Goal: Task Accomplishment & Management: Use online tool/utility

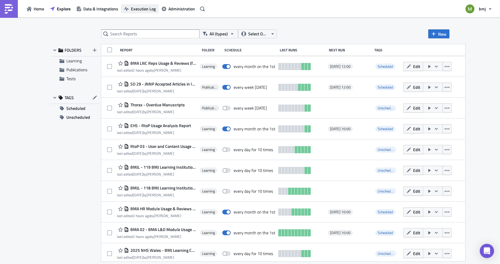
click at [142, 7] on span "Execution Log" at bounding box center [143, 9] width 25 height 6
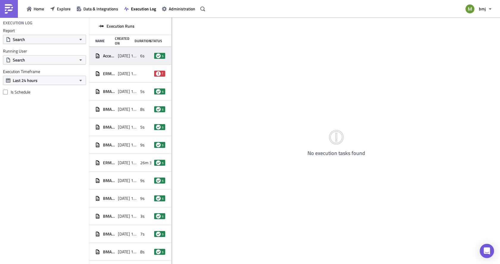
click at [130, 55] on span "[DATE] 14:04" at bounding box center [128, 55] width 20 height 5
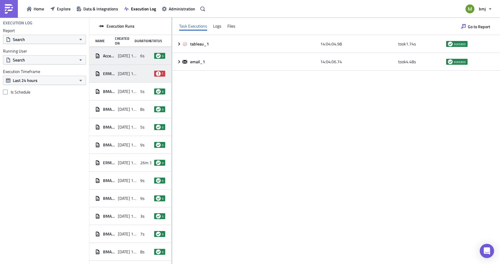
click at [129, 74] on span "[DATE] 12:58" at bounding box center [128, 73] width 20 height 5
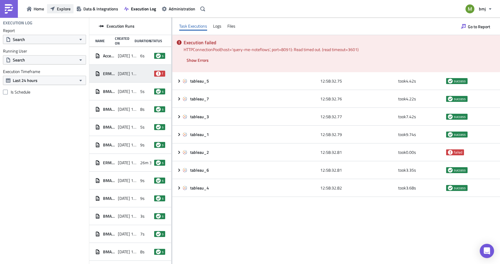
click at [64, 11] on span "Explore" at bounding box center [64, 9] width 14 height 6
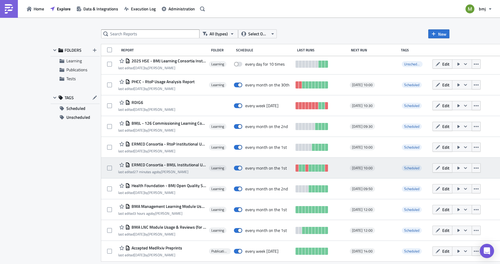
scroll to position [211, 0]
click at [463, 167] on icon "button" at bounding box center [465, 168] width 5 height 5
click at [175, 162] on span "ERMED Consortia - BMJL Institutional Usage" at bounding box center [168, 164] width 76 height 5
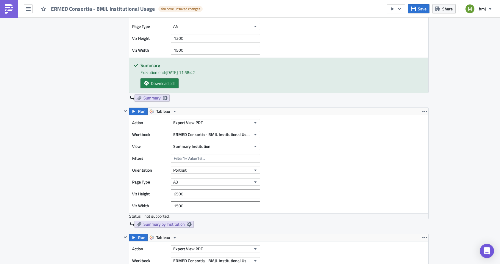
scroll to position [268, 0]
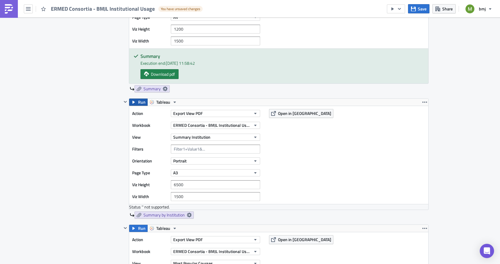
click at [138, 102] on span "Run" at bounding box center [141, 102] width 7 height 7
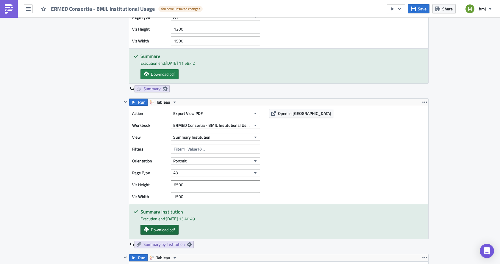
click at [164, 229] on span "Download pdf" at bounding box center [163, 230] width 24 height 6
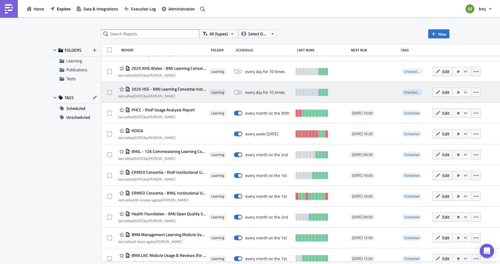
scroll to position [211, 0]
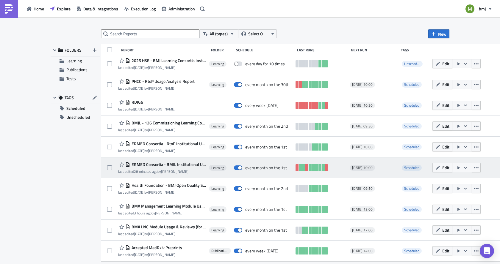
click at [458, 168] on button "button" at bounding box center [462, 167] width 20 height 9
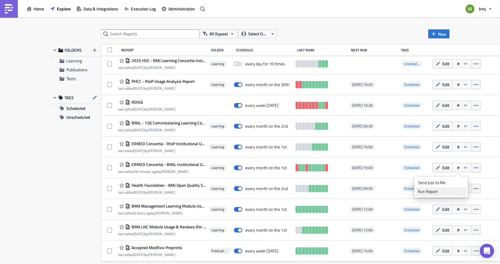
click at [437, 191] on div "Run Report" at bounding box center [440, 192] width 46 height 6
click at [141, 7] on span "Execution Log" at bounding box center [143, 9] width 25 height 6
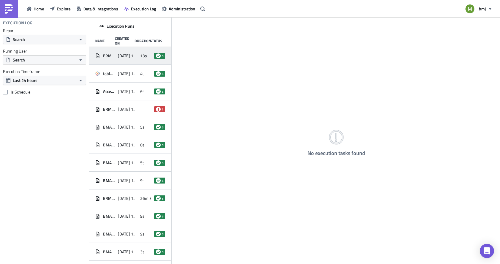
click at [128, 55] on span "[DATE] 14:41" at bounding box center [128, 55] width 20 height 5
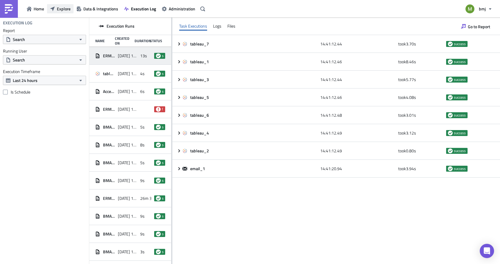
click at [67, 7] on span "Explore" at bounding box center [64, 9] width 14 height 6
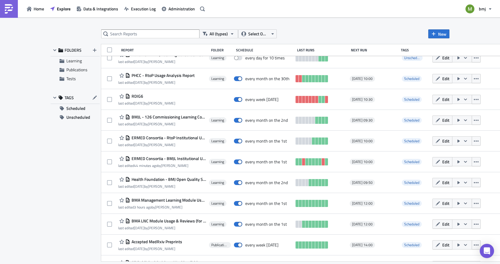
scroll to position [241, 0]
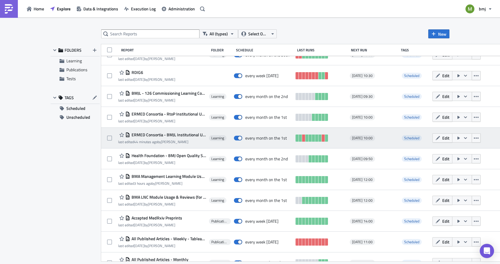
click at [190, 135] on span "ERMED Consortia - BMJL Institutional Usage" at bounding box center [168, 134] width 76 height 5
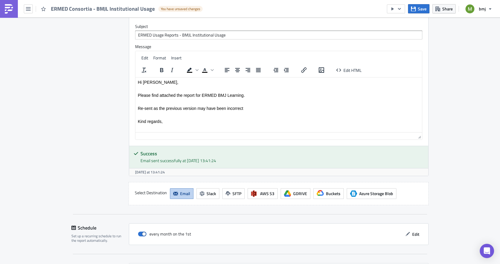
scroll to position [1338, 0]
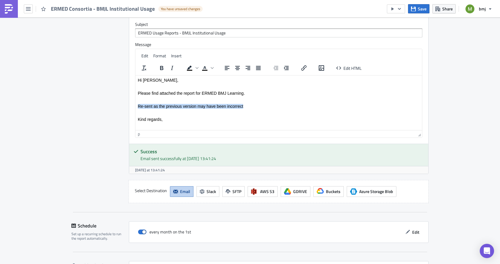
drag, startPoint x: 249, startPoint y: 105, endPoint x: 106, endPoint y: 103, distance: 143.3
click at [135, 103] on html "Hi [PERSON_NAME], Please find attached the report for ERMED BMJ Learning. Re-se…" at bounding box center [278, 106] width 286 height 62
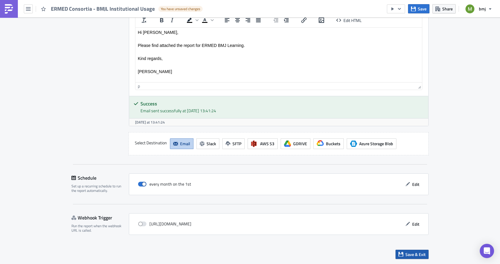
click at [405, 254] on span "Save & Exit" at bounding box center [415, 255] width 20 height 6
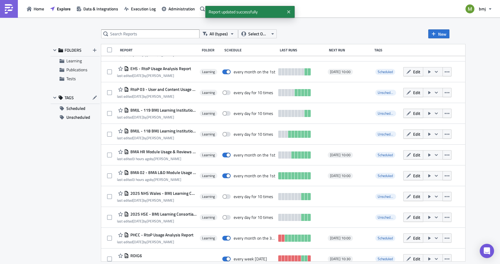
scroll to position [59, 0]
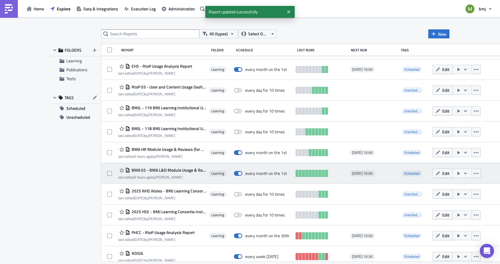
click at [162, 170] on span "BMA 02 - BMA L&D Module Usage & Reviews" at bounding box center [168, 170] width 76 height 5
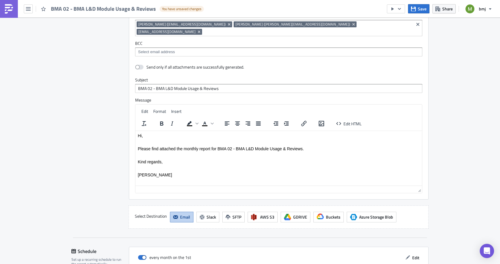
scroll to position [773, 0]
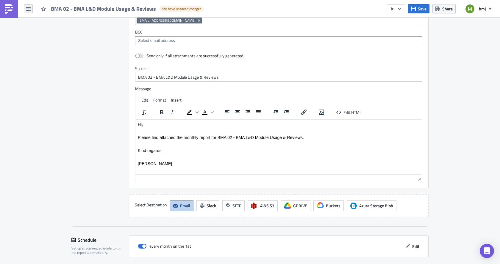
click at [29, 7] on icon "button" at bounding box center [28, 9] width 5 height 4
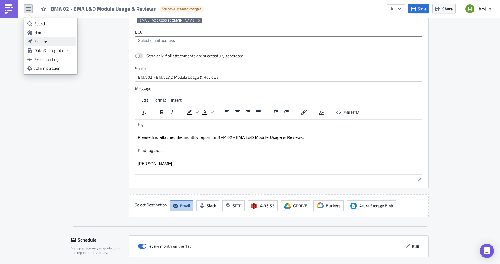
click at [36, 40] on div "Explore" at bounding box center [54, 42] width 40 height 6
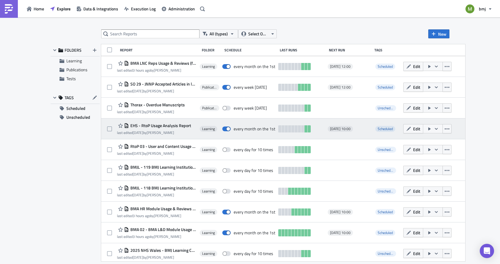
click at [175, 123] on span "EHS - RtoP Usage Analysis Report" at bounding box center [160, 125] width 62 height 5
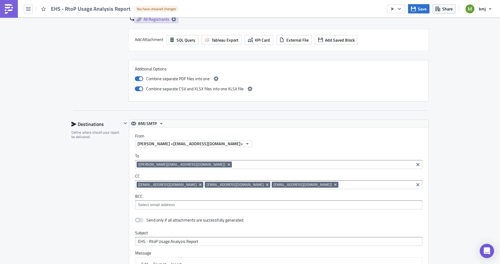
scroll to position [1070, 0]
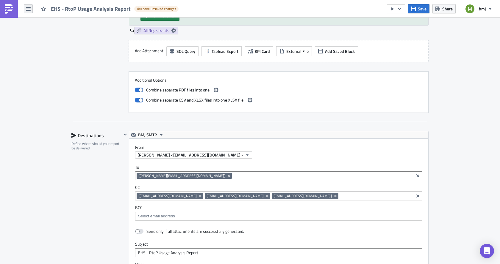
click at [30, 8] on icon "button" at bounding box center [28, 9] width 5 height 5
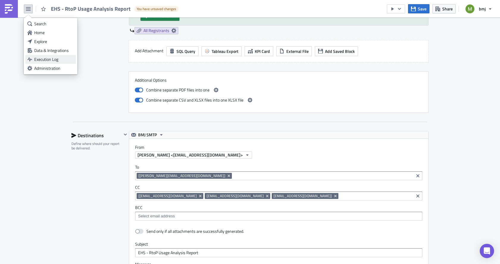
click at [47, 58] on div "Execution Log" at bounding box center [54, 59] width 40 height 6
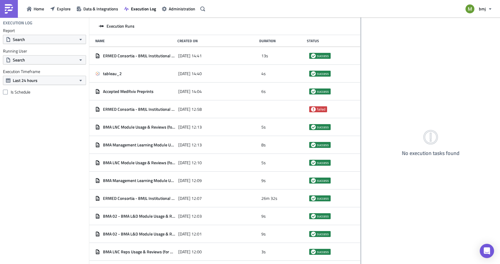
drag, startPoint x: 172, startPoint y: 98, endPoint x: 360, endPoint y: 105, distance: 188.6
click at [360, 105] on div at bounding box center [360, 142] width 1 height 248
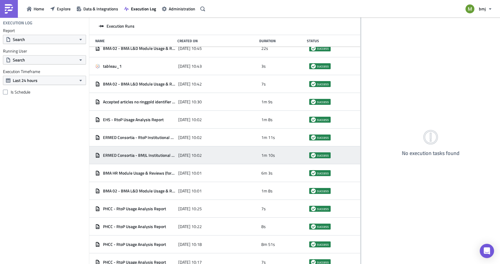
scroll to position [451, 0]
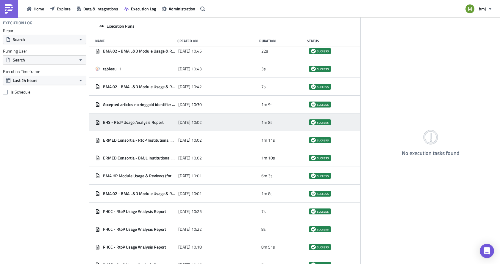
click at [153, 127] on div "EHS - RtoP Usage Analysis Report" at bounding box center [135, 122] width 80 height 11
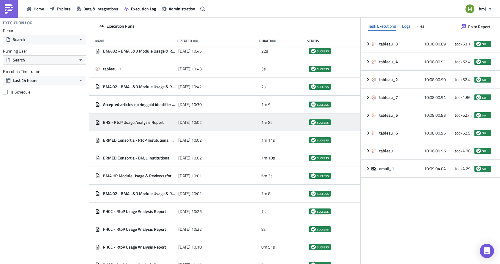
click at [408, 26] on div "Logs" at bounding box center [406, 26] width 8 height 9
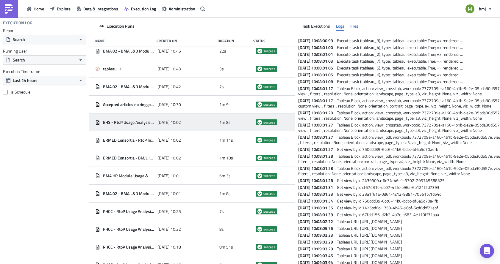
click at [358, 27] on div "Files" at bounding box center [354, 26] width 8 height 9
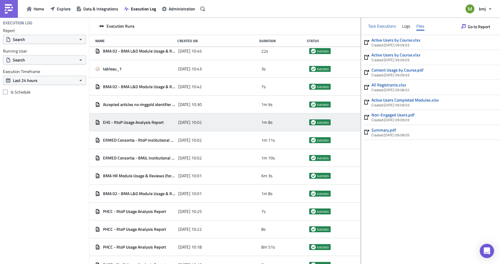
click at [373, 24] on div "Task Executions" at bounding box center [382, 26] width 28 height 9
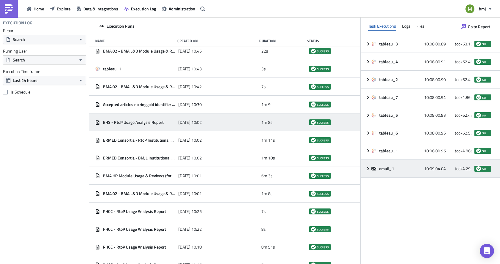
click at [368, 168] on icon at bounding box center [368, 168] width 2 height 3
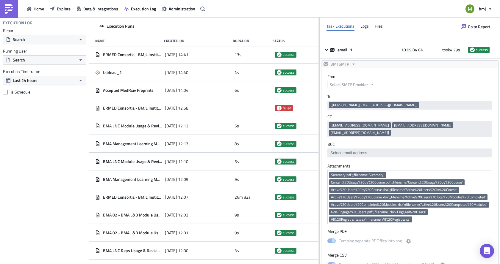
scroll to position [0, 0]
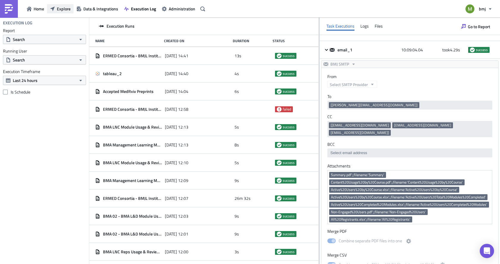
click at [70, 6] on span "Explore" at bounding box center [64, 9] width 14 height 6
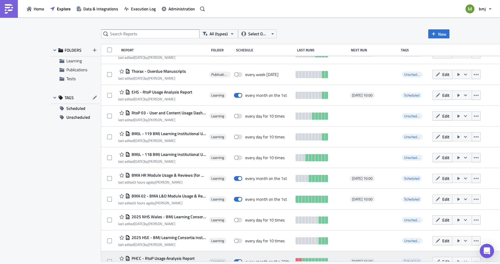
scroll to position [26, 0]
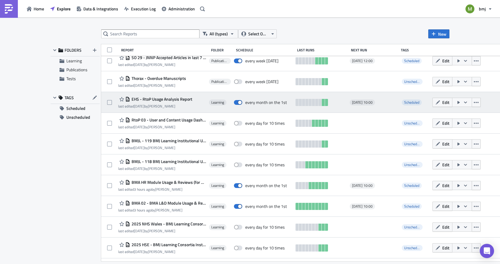
click at [463, 103] on icon "button" at bounding box center [465, 102] width 5 height 5
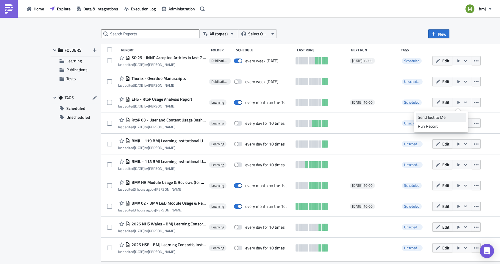
click at [447, 118] on div "Send Just to Me" at bounding box center [440, 117] width 46 height 6
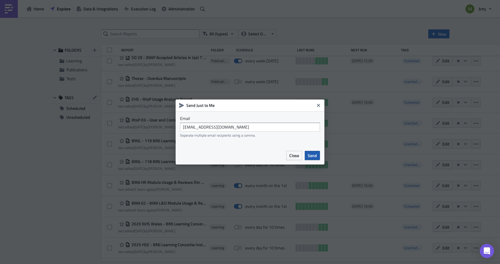
click at [307, 156] on button "Send" at bounding box center [311, 155] width 15 height 9
